Goal: Task Accomplishment & Management: Use online tool/utility

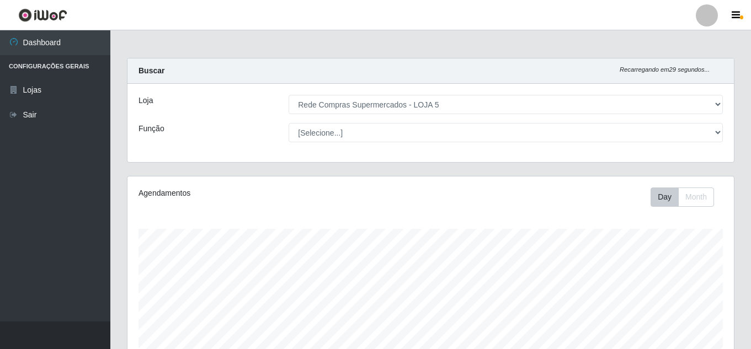
select select "397"
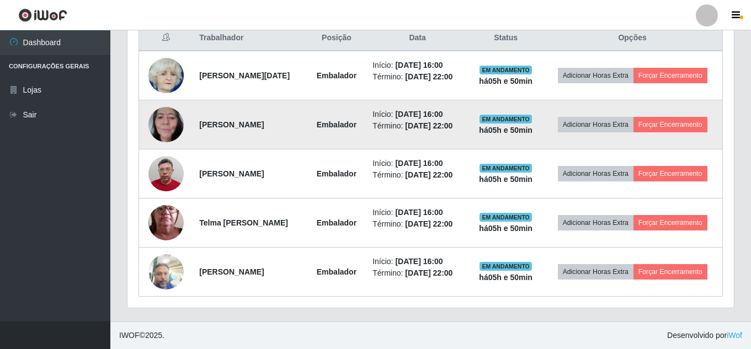
scroll to position [229, 606]
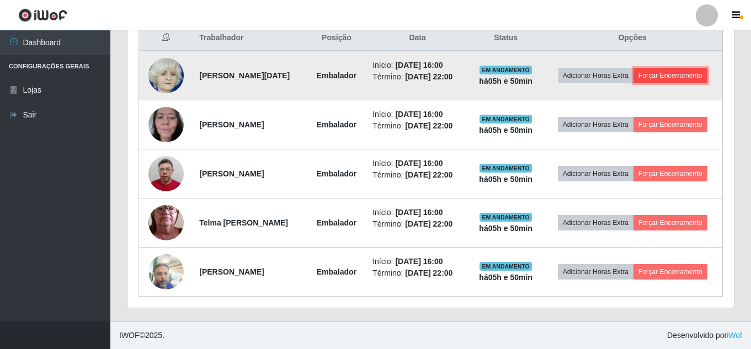
click at [669, 76] on button "Forçar Encerramento" at bounding box center [670, 75] width 74 height 15
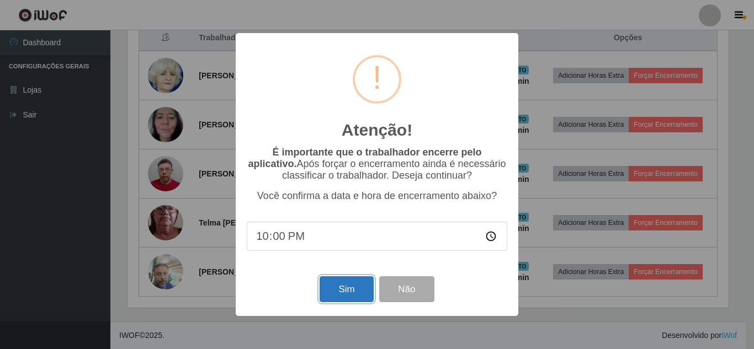
click at [340, 290] on button "Sim" at bounding box center [346, 289] width 54 height 26
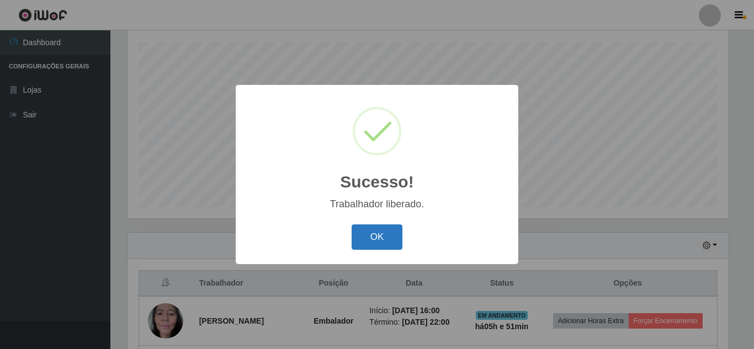
click at [376, 238] on button "OK" at bounding box center [376, 238] width 51 height 26
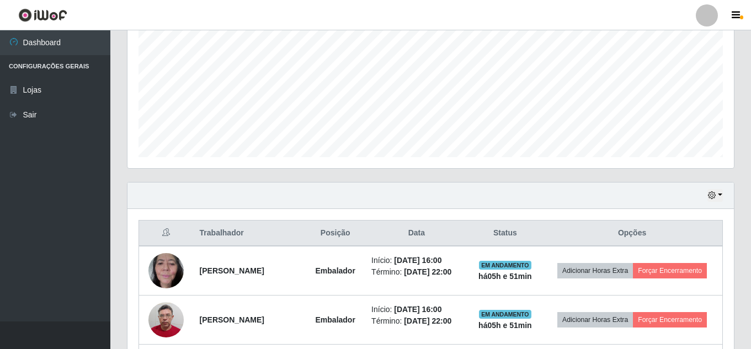
scroll to position [297, 0]
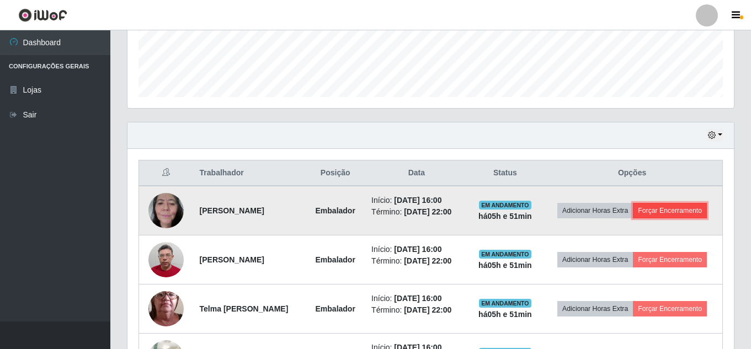
click at [674, 212] on button "Forçar Encerramento" at bounding box center [670, 210] width 74 height 15
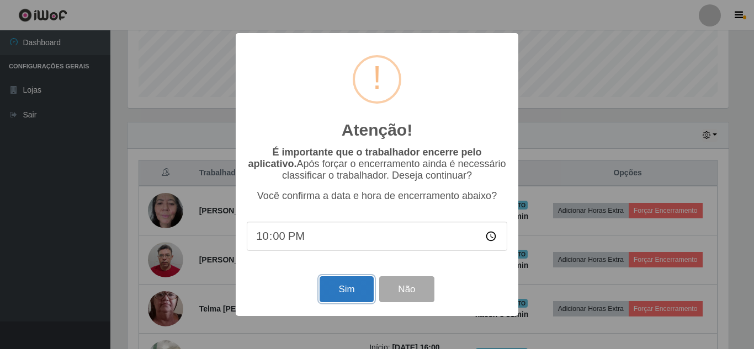
click at [355, 292] on button "Sim" at bounding box center [346, 289] width 54 height 26
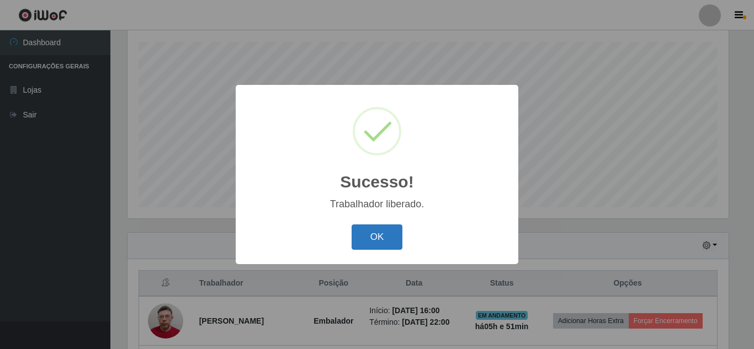
click at [372, 237] on button "OK" at bounding box center [376, 238] width 51 height 26
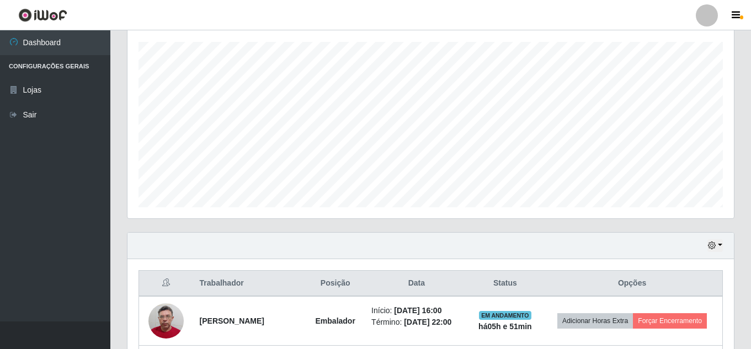
scroll to position [297, 0]
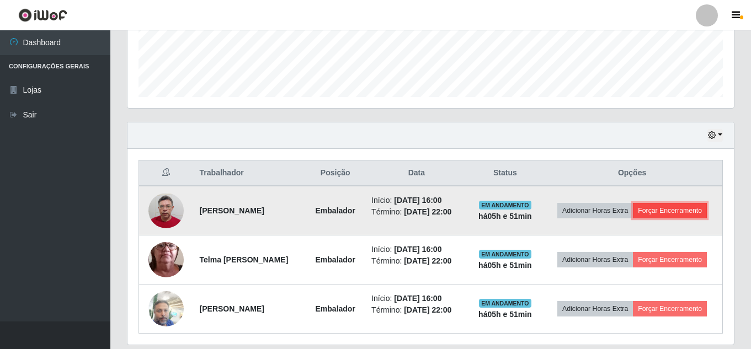
click at [670, 206] on button "Forçar Encerramento" at bounding box center [670, 210] width 74 height 15
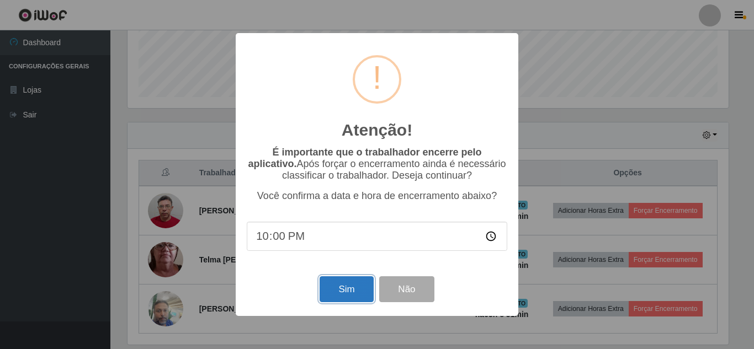
click at [350, 292] on button "Sim" at bounding box center [346, 289] width 54 height 26
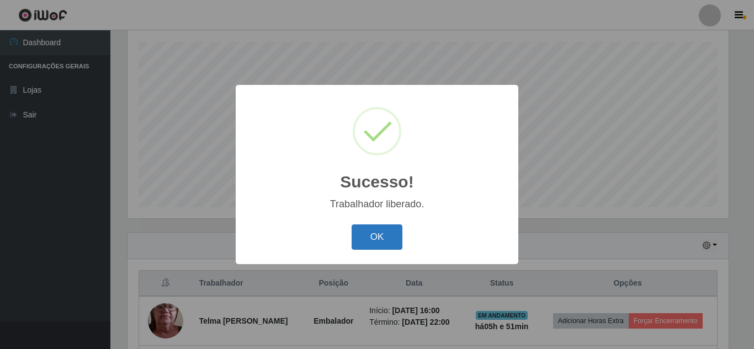
click at [380, 237] on button "OK" at bounding box center [376, 238] width 51 height 26
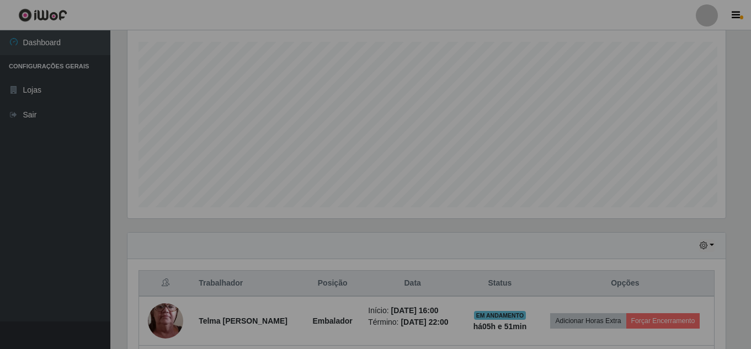
scroll to position [0, 0]
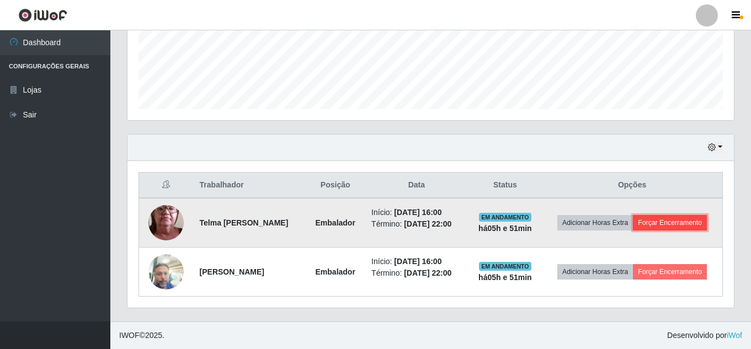
click at [672, 221] on button "Forçar Encerramento" at bounding box center [670, 222] width 74 height 15
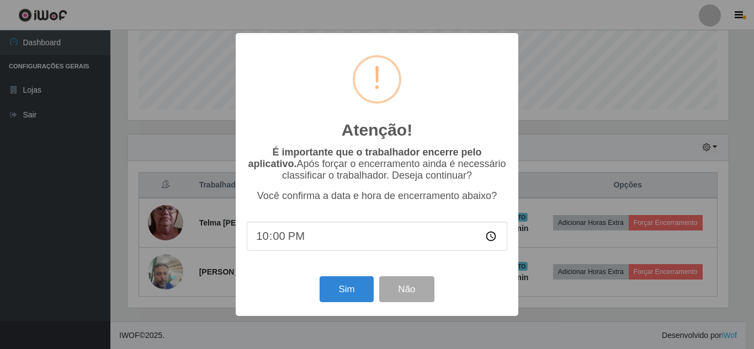
click at [319, 291] on div "Sim Não" at bounding box center [377, 289] width 260 height 31
click at [332, 291] on button "Sim" at bounding box center [346, 289] width 54 height 26
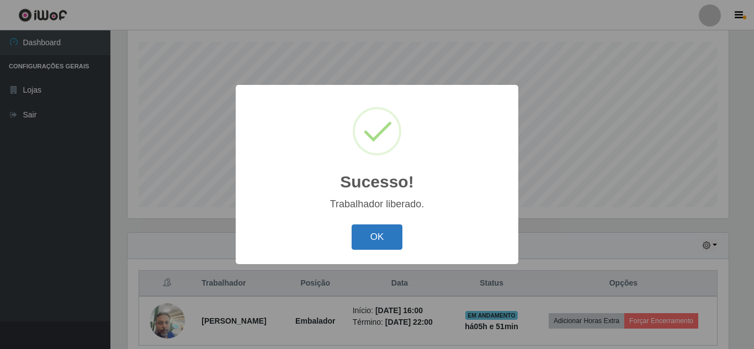
click at [373, 245] on button "OK" at bounding box center [376, 238] width 51 height 26
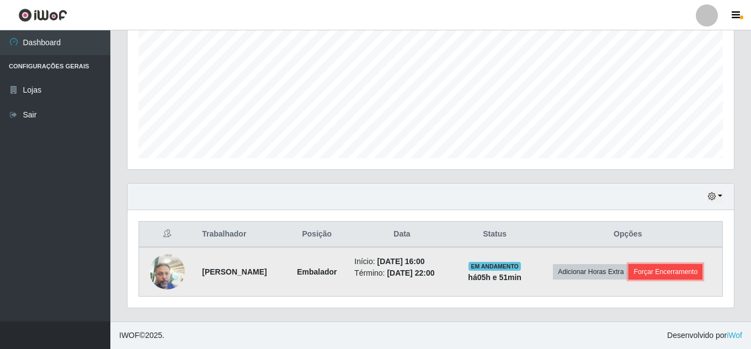
click at [683, 276] on button "Forçar Encerramento" at bounding box center [665, 271] width 74 height 15
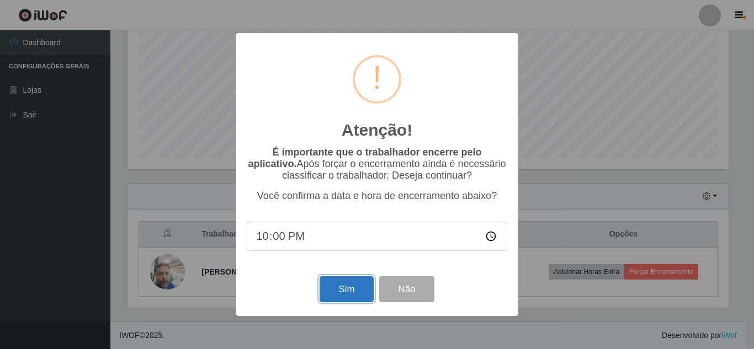
click at [336, 284] on button "Sim" at bounding box center [346, 289] width 54 height 26
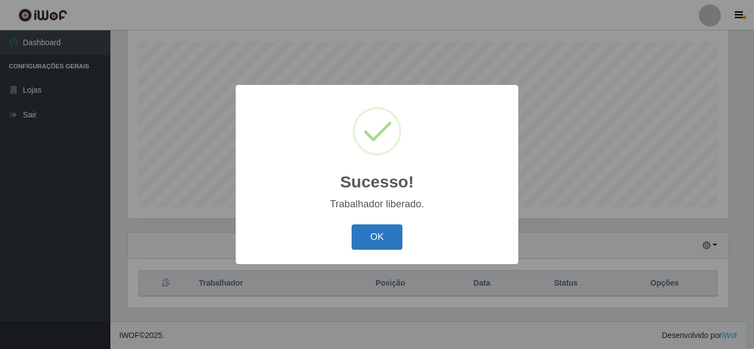
click at [371, 226] on button "OK" at bounding box center [376, 238] width 51 height 26
